Goal: Information Seeking & Learning: Learn about a topic

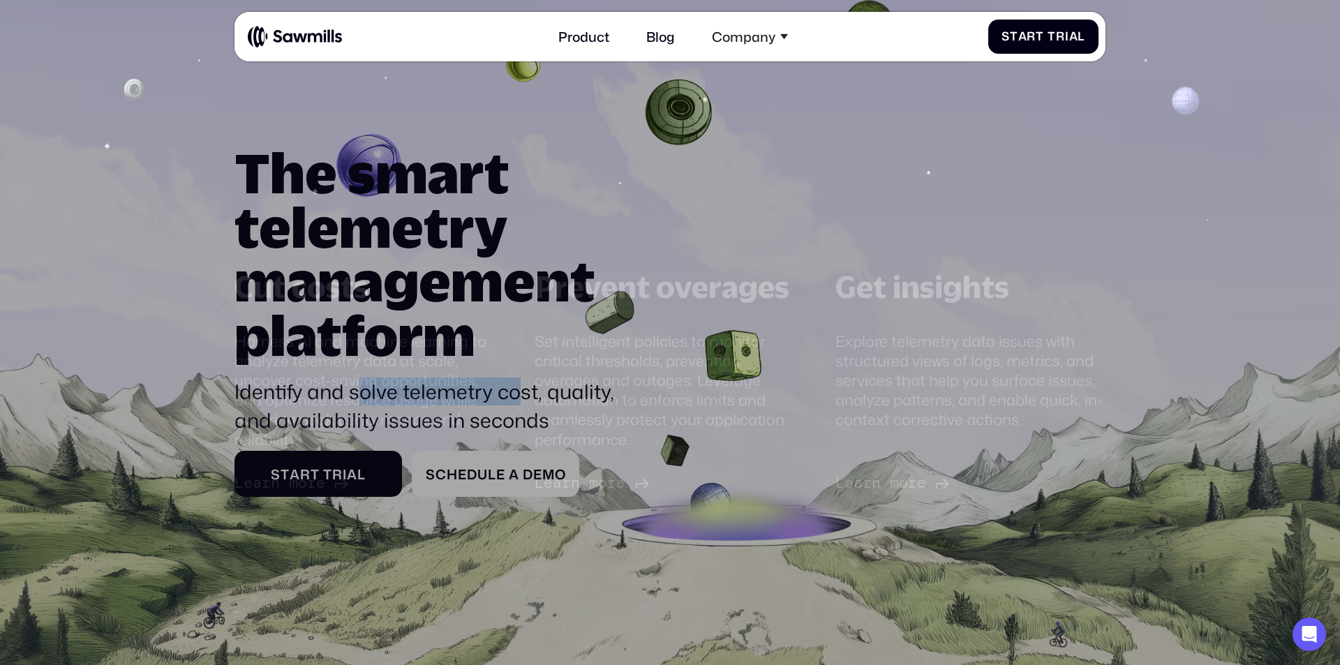
scroll to position [68, 0]
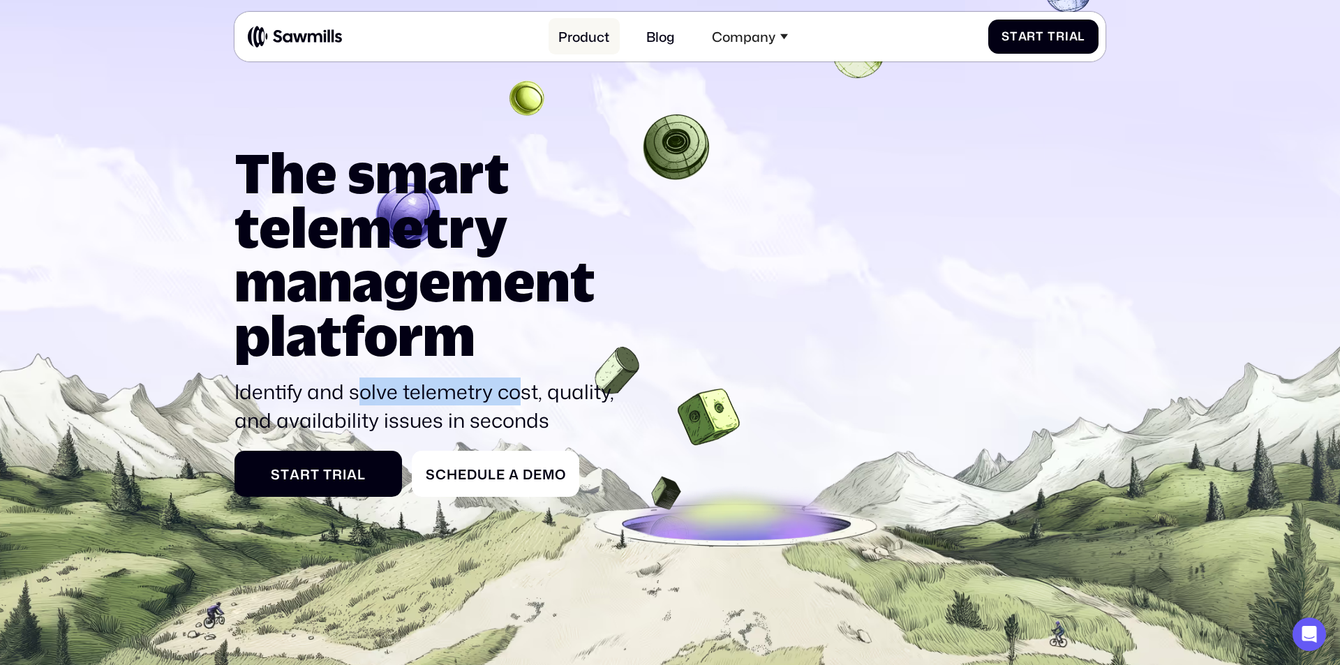
click at [583, 42] on link "Product" at bounding box center [584, 36] width 71 height 36
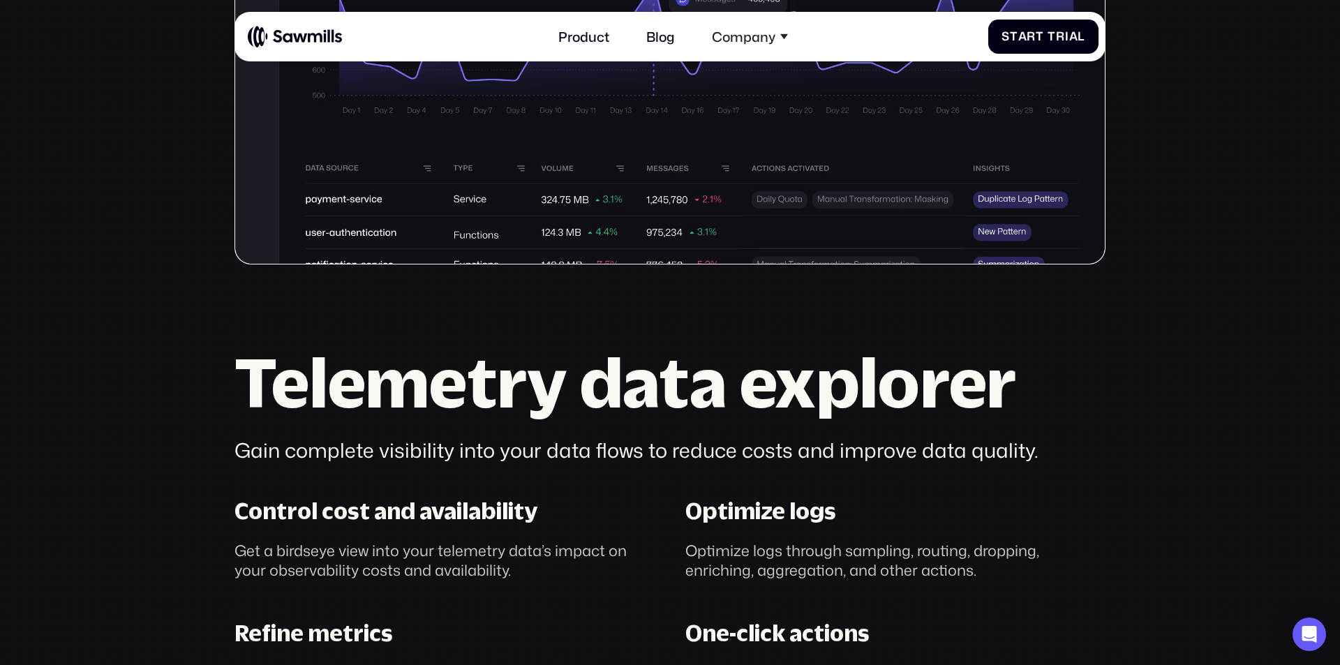
scroll to position [787, 0]
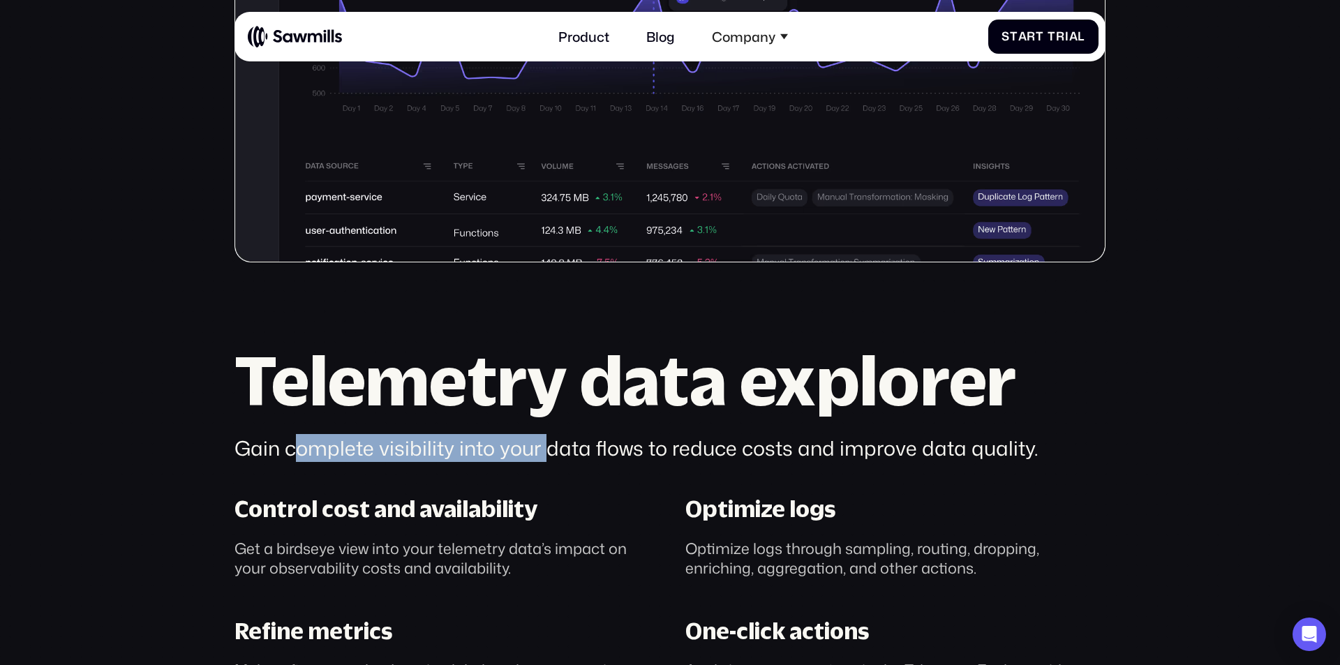
drag, startPoint x: 301, startPoint y: 452, endPoint x: 541, endPoint y: 452, distance: 240.1
click at [541, 452] on div "Gain complete visibility into your data flows to reduce costs and improve data …" at bounding box center [669, 448] width 871 height 28
click at [562, 445] on div "Gain complete visibility into your data flows to reduce costs and improve data …" at bounding box center [669, 448] width 871 height 28
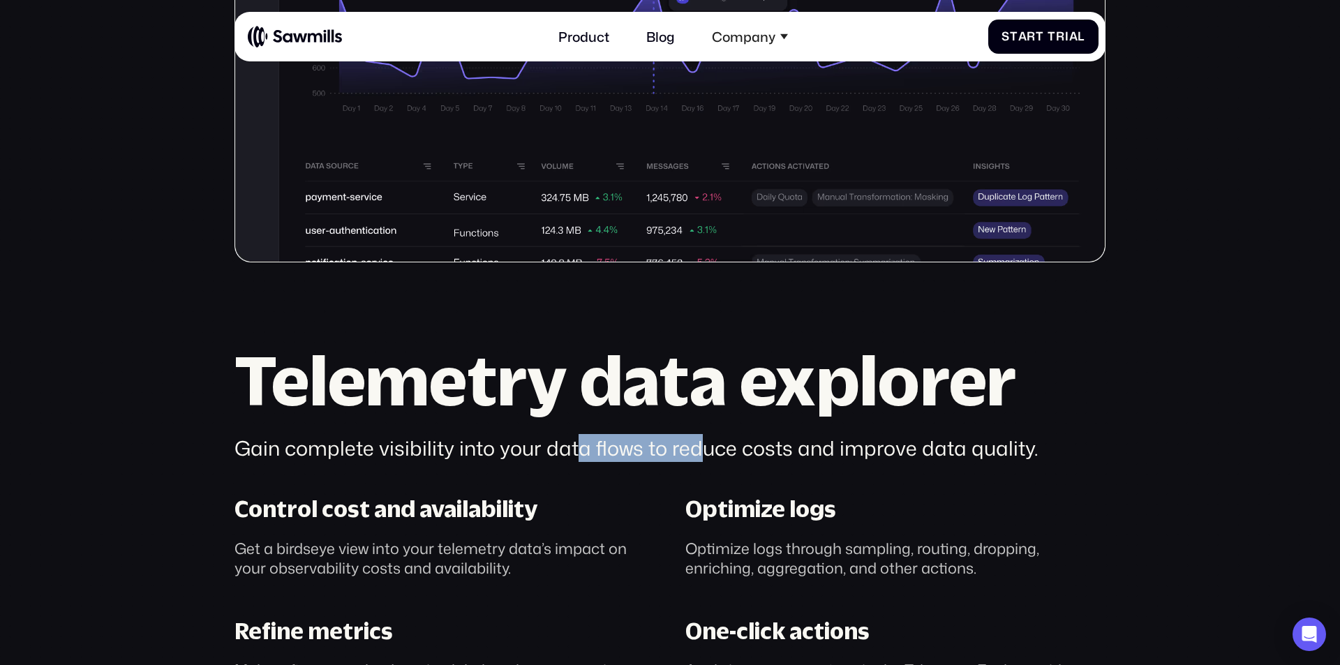
drag, startPoint x: 579, startPoint y: 444, endPoint x: 702, endPoint y: 449, distance: 123.6
click at [702, 449] on div "Gain complete visibility into your data flows to reduce costs and improve data …" at bounding box center [669, 448] width 871 height 28
click at [704, 449] on div "Gain complete visibility into your data flows to reduce costs and improve data …" at bounding box center [669, 448] width 871 height 28
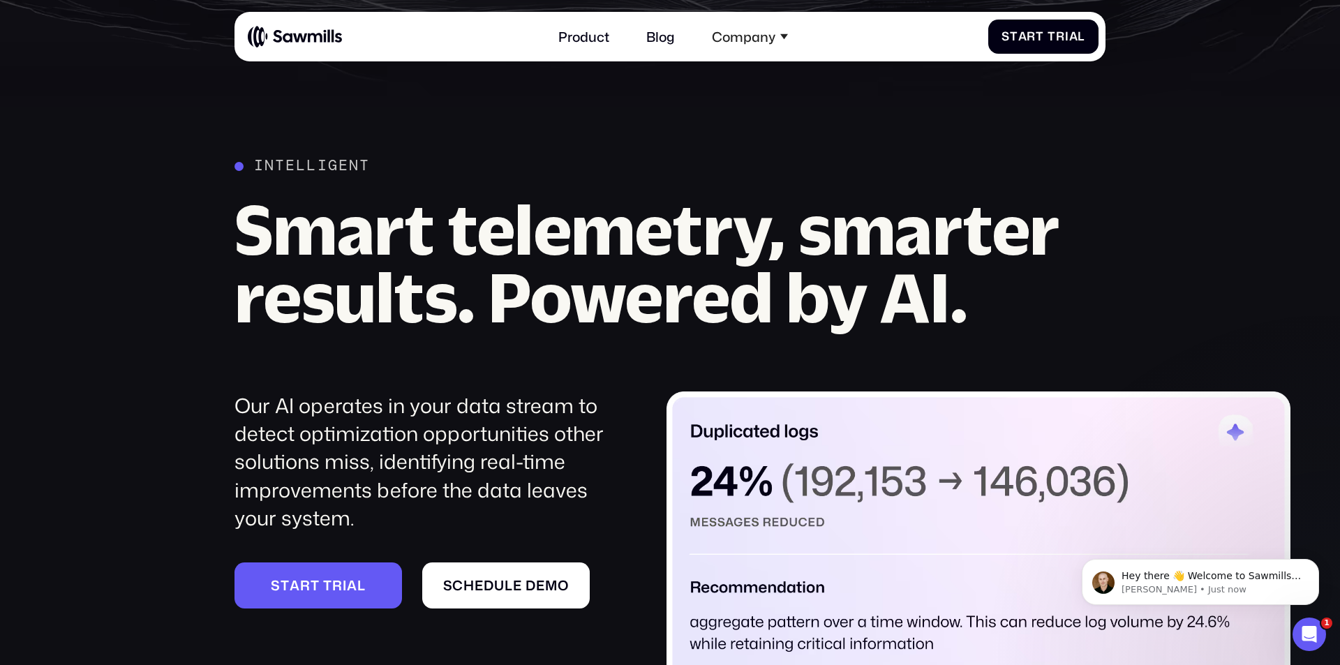
scroll to position [1694, 0]
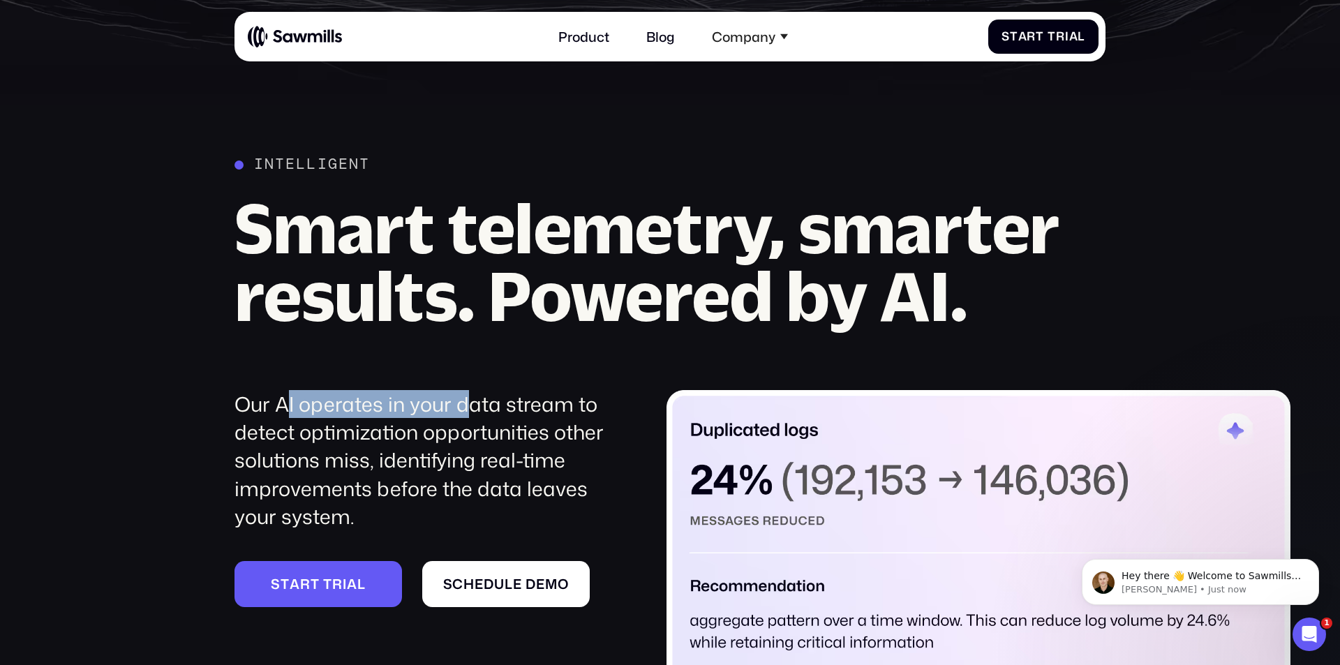
drag, startPoint x: 288, startPoint y: 404, endPoint x: 466, endPoint y: 413, distance: 178.9
click at [466, 413] on div "Our AI operates in your data stream to detect optimization opportunities other …" at bounding box center [426, 460] width 385 height 141
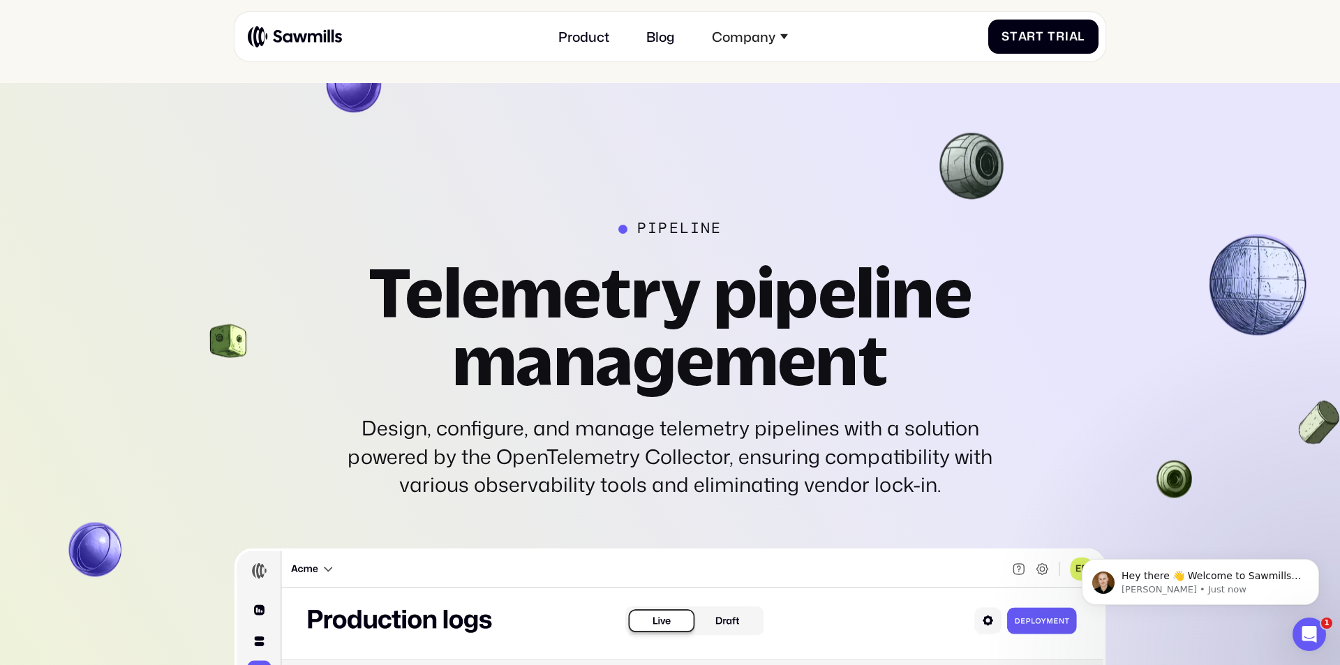
scroll to position [3703, 0]
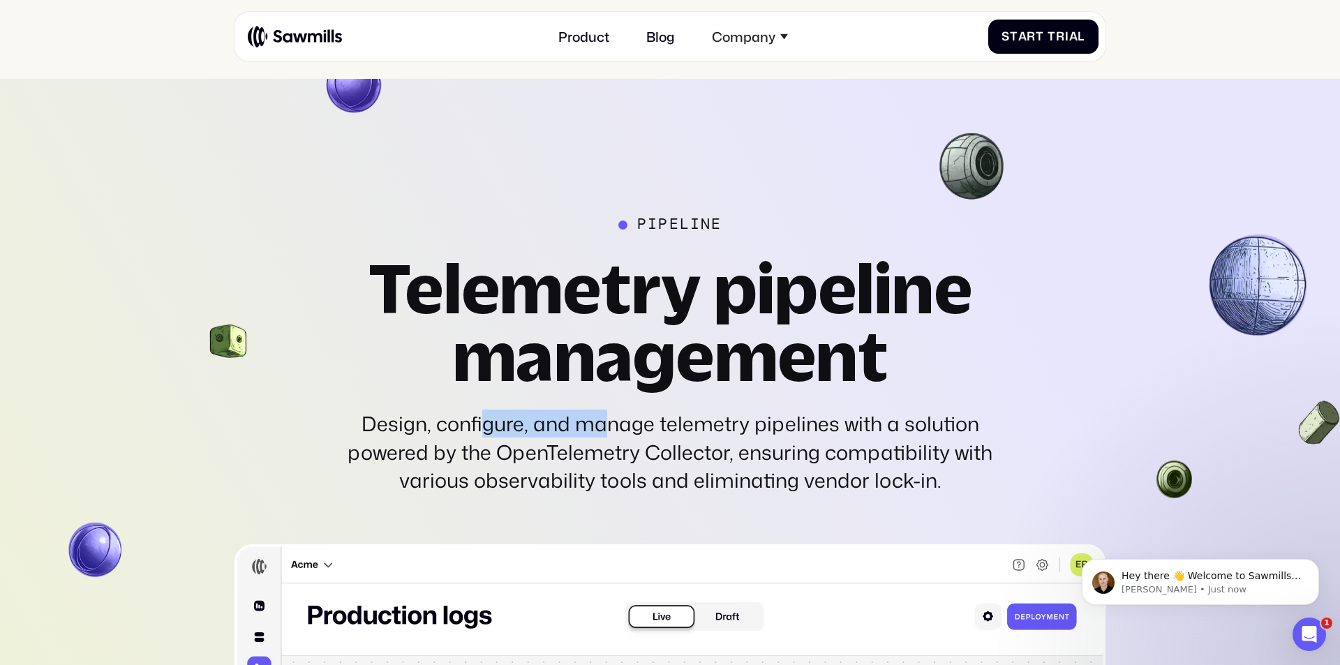
drag, startPoint x: 484, startPoint y: 428, endPoint x: 605, endPoint y: 431, distance: 121.5
click at [605, 431] on div "Design, configure, and manage telemetry pipelines with a solution powered by th…" at bounding box center [669, 452] width 653 height 84
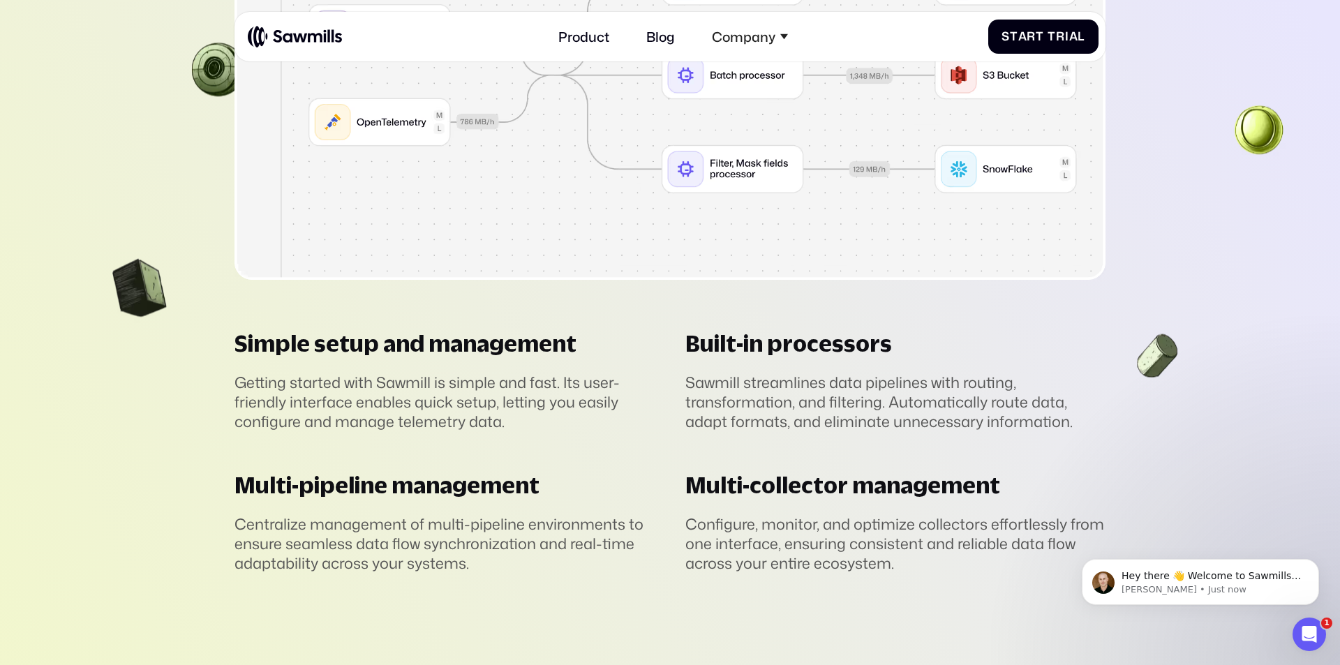
scroll to position [4470, 0]
